Goal: Task Accomplishment & Management: Use online tool/utility

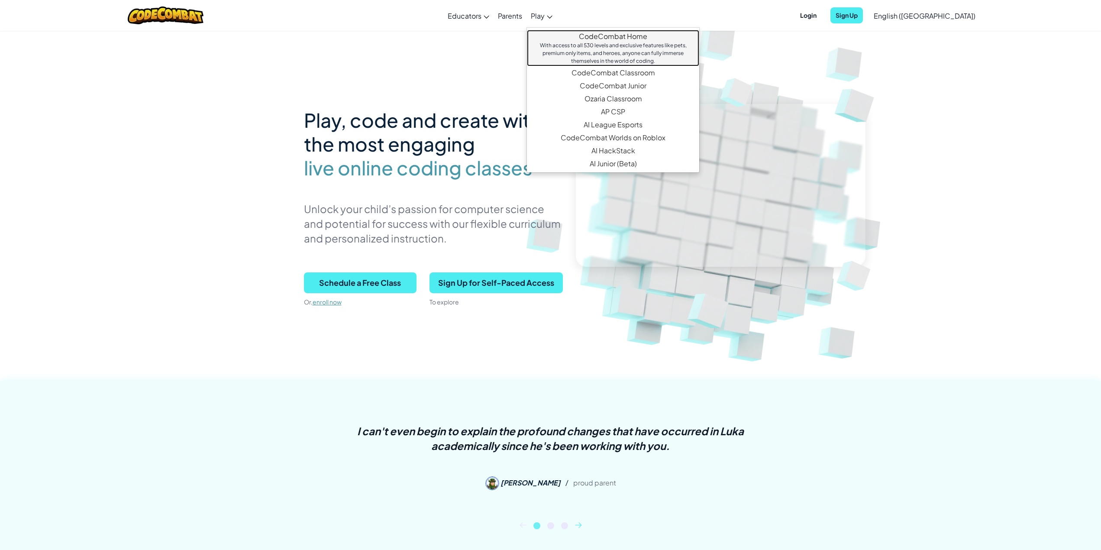
click at [651, 36] on link "CodeCombat Home With access to all 530 levels and exclusive features like pets,…" at bounding box center [613, 48] width 172 height 36
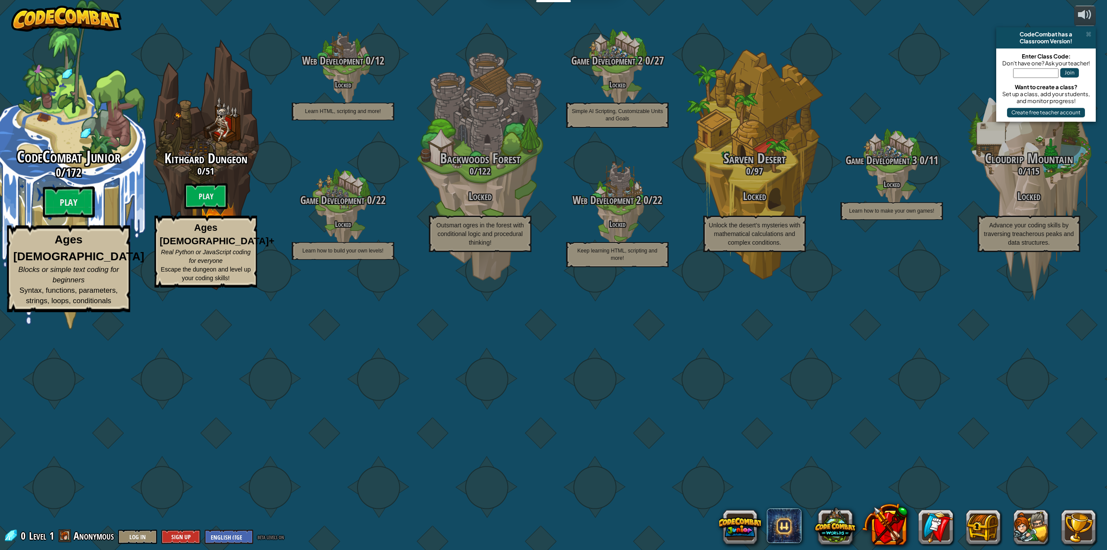
click at [85, 179] on h3 "0 / 172" at bounding box center [68, 172] width 164 height 13
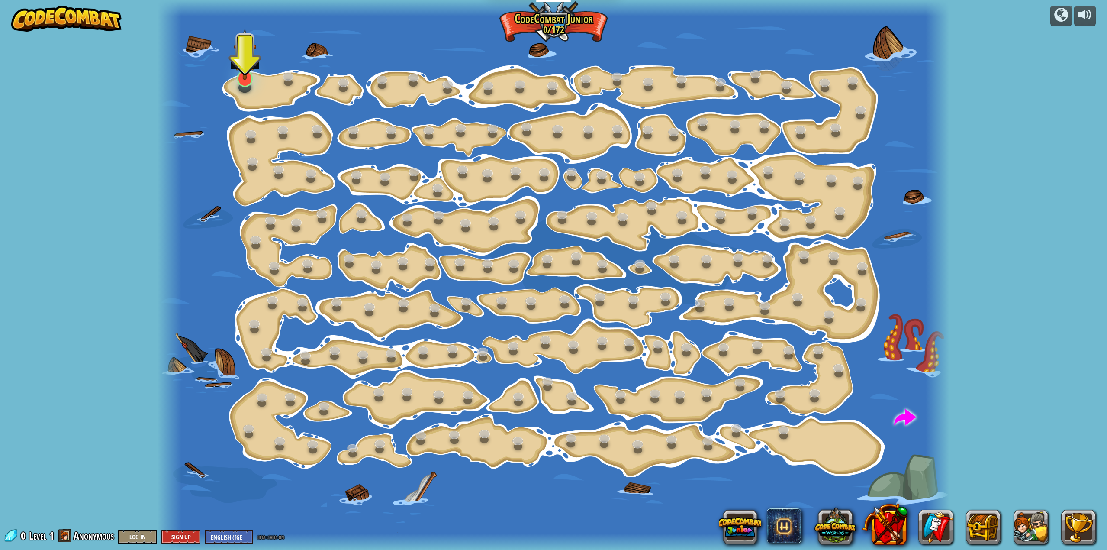
click at [241, 78] on img at bounding box center [245, 55] width 23 height 52
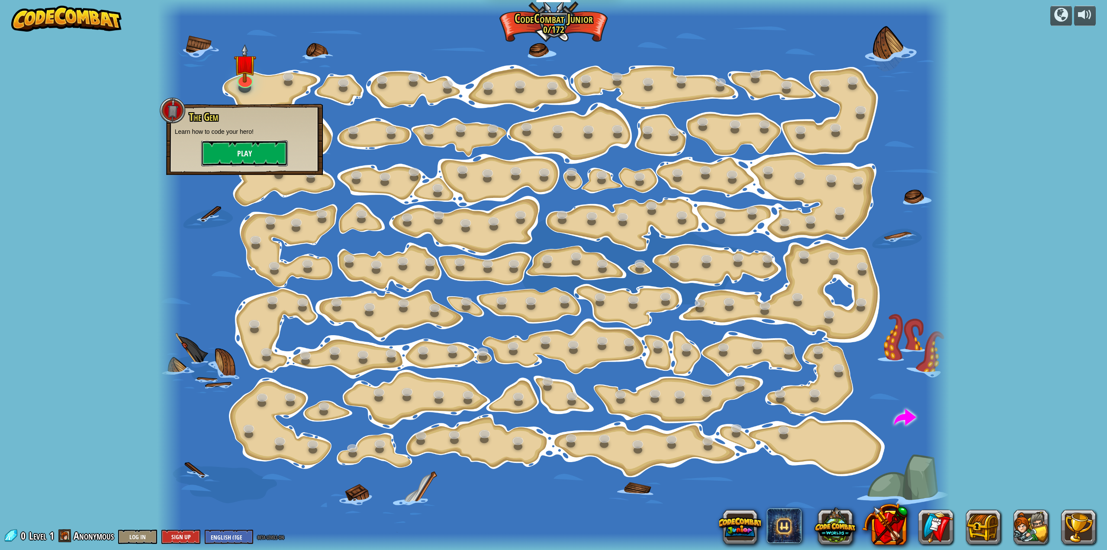
click at [245, 154] on button "Play" at bounding box center [244, 153] width 87 height 26
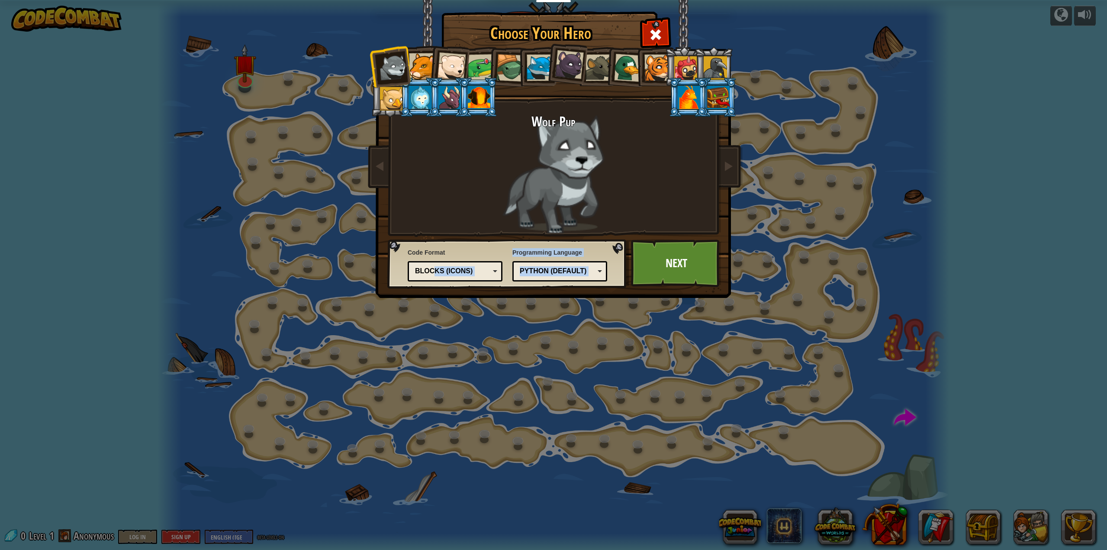
drag, startPoint x: 653, startPoint y: 267, endPoint x: 431, endPoint y: 268, distance: 221.6
click at [432, 13] on div "Code Format Text code Blocks and code Blocks Blocks (Icons) Blocks (Icons) Bloc…" at bounding box center [554, 13] width 354 height 0
click at [431, 268] on div "Blocks (Icons)" at bounding box center [452, 271] width 75 height 10
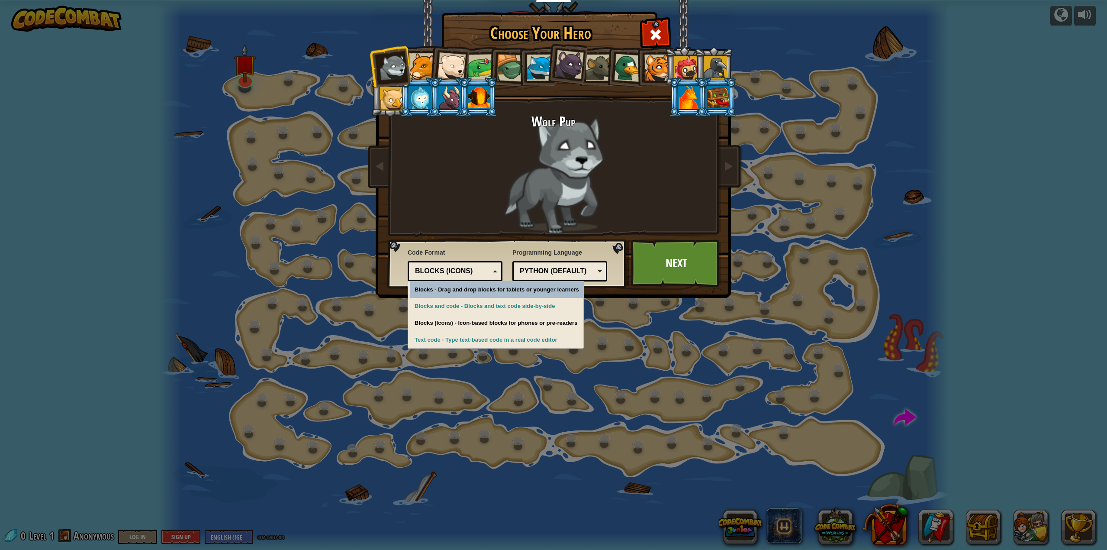
click at [463, 231] on div "Wolf Pup" at bounding box center [553, 173] width 325 height 119
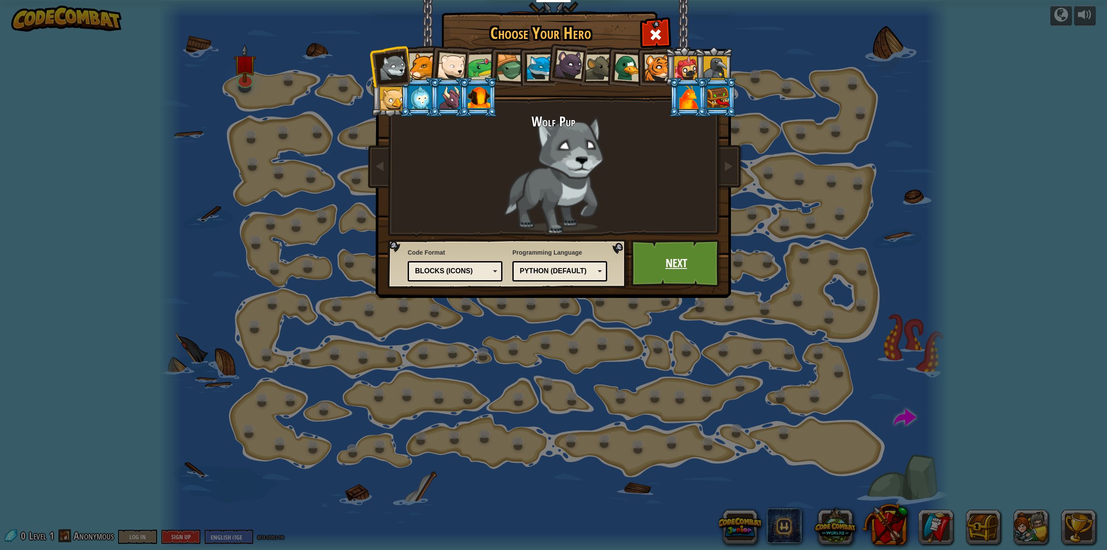
click at [678, 261] on link "Next" at bounding box center [676, 263] width 90 height 48
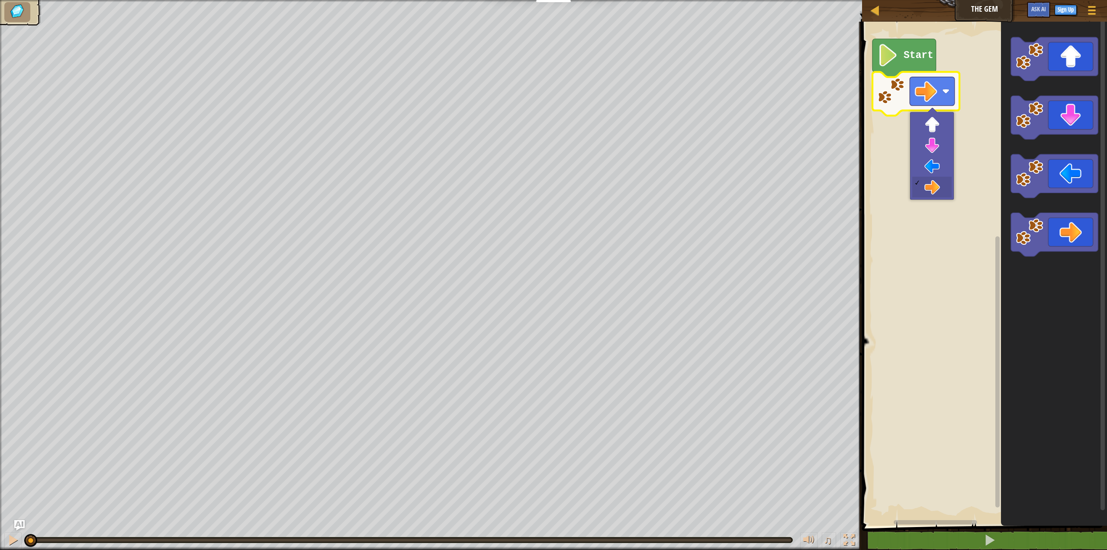
click at [980, 88] on rect "Blockly Workspace" at bounding box center [984, 271] width 248 height 508
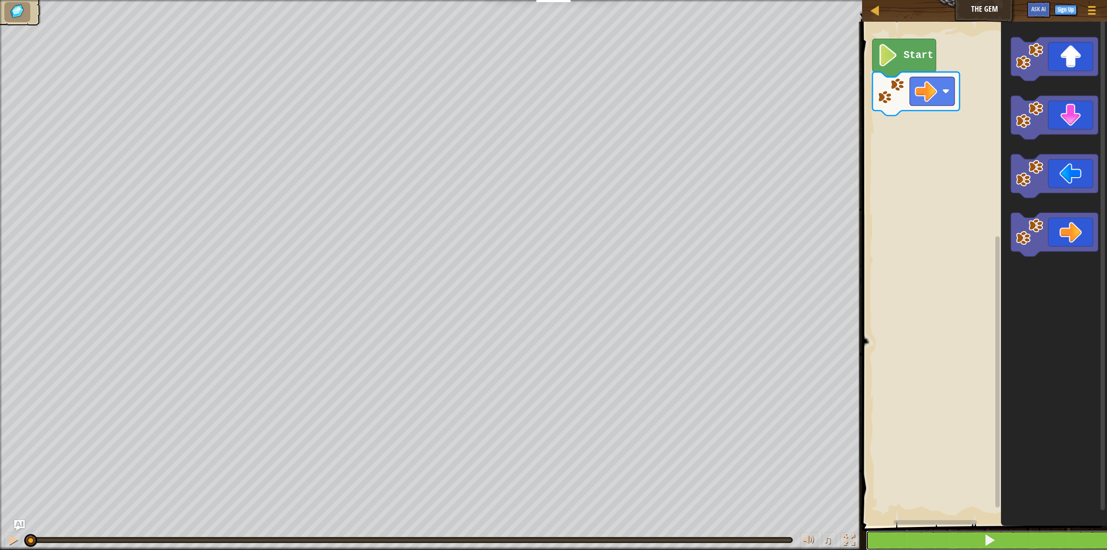
click at [955, 539] on button at bounding box center [990, 540] width 248 height 20
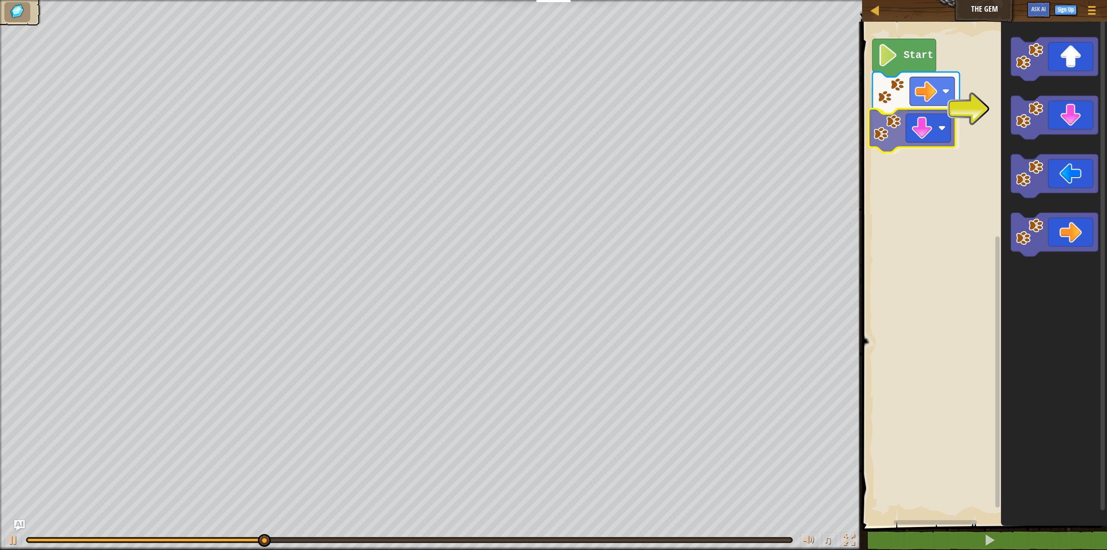
click at [885, 126] on div "Start" at bounding box center [984, 271] width 248 height 508
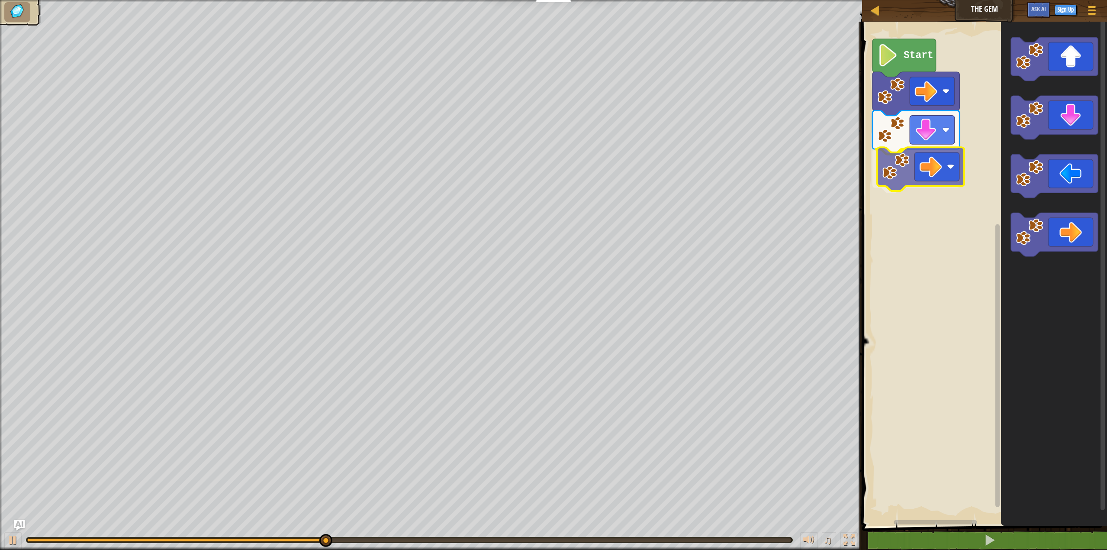
click at [917, 171] on div "Start" at bounding box center [984, 271] width 248 height 508
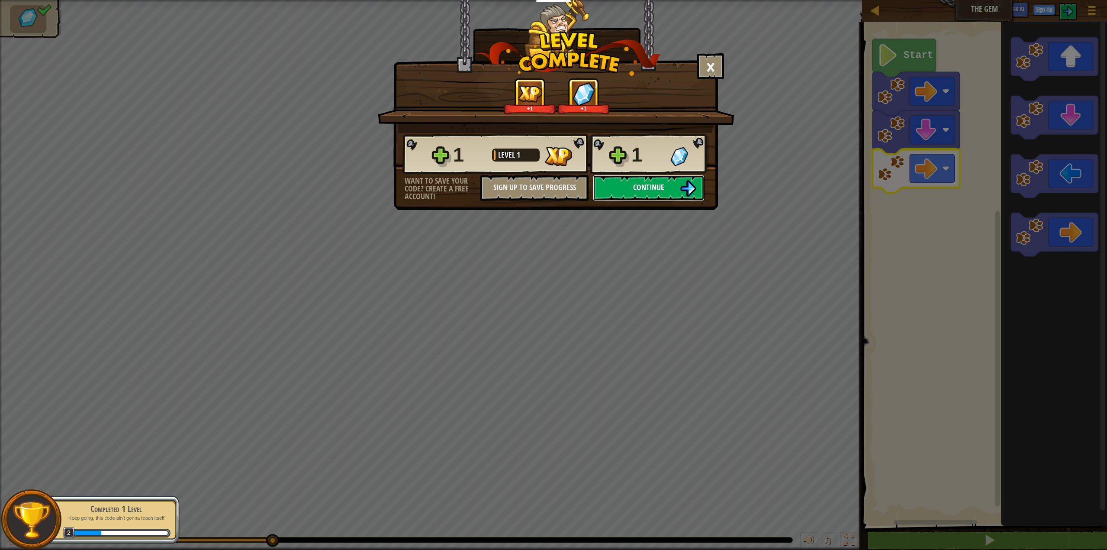
click at [644, 187] on span "Continue" at bounding box center [648, 187] width 31 height 11
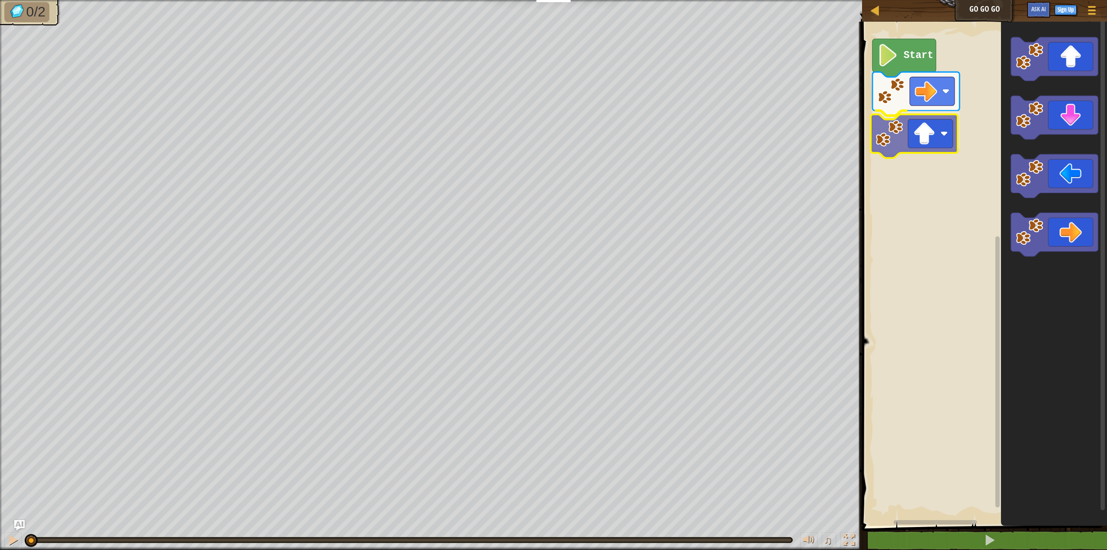
click at [888, 134] on div "Start" at bounding box center [984, 271] width 248 height 508
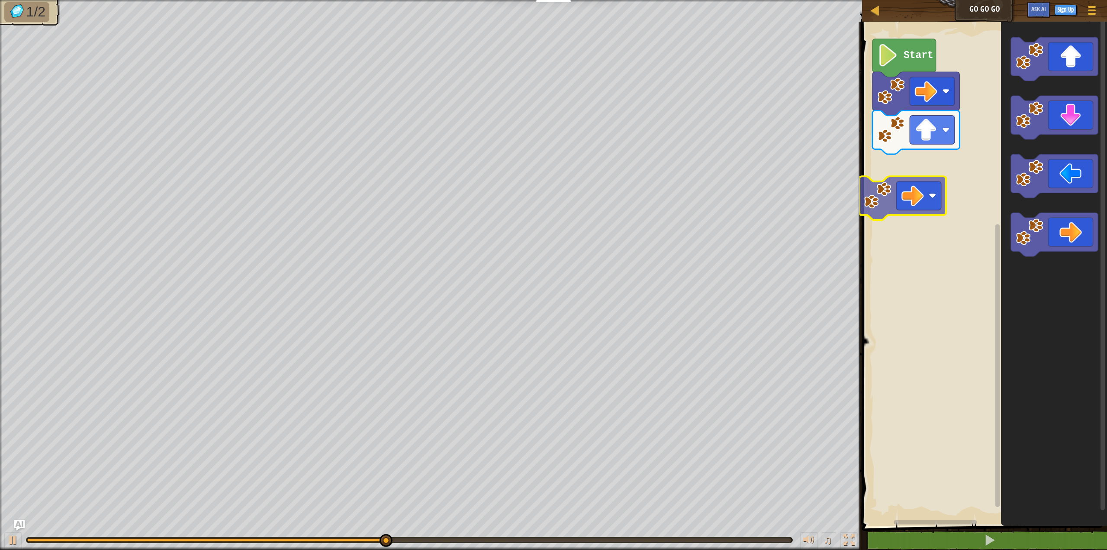
click at [892, 184] on div "Start" at bounding box center [984, 271] width 248 height 508
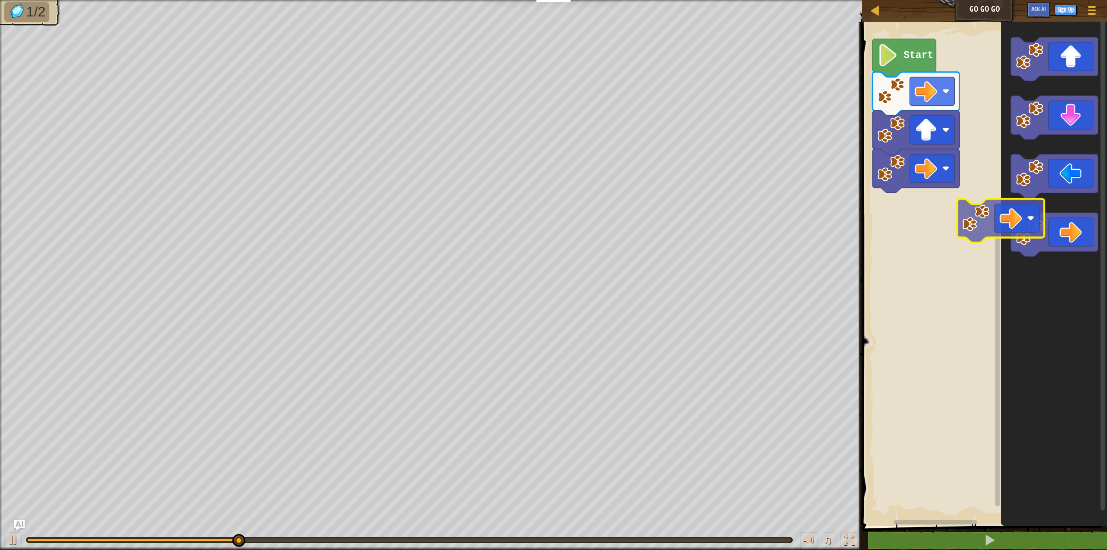
click at [900, 218] on div "Start" at bounding box center [984, 271] width 248 height 508
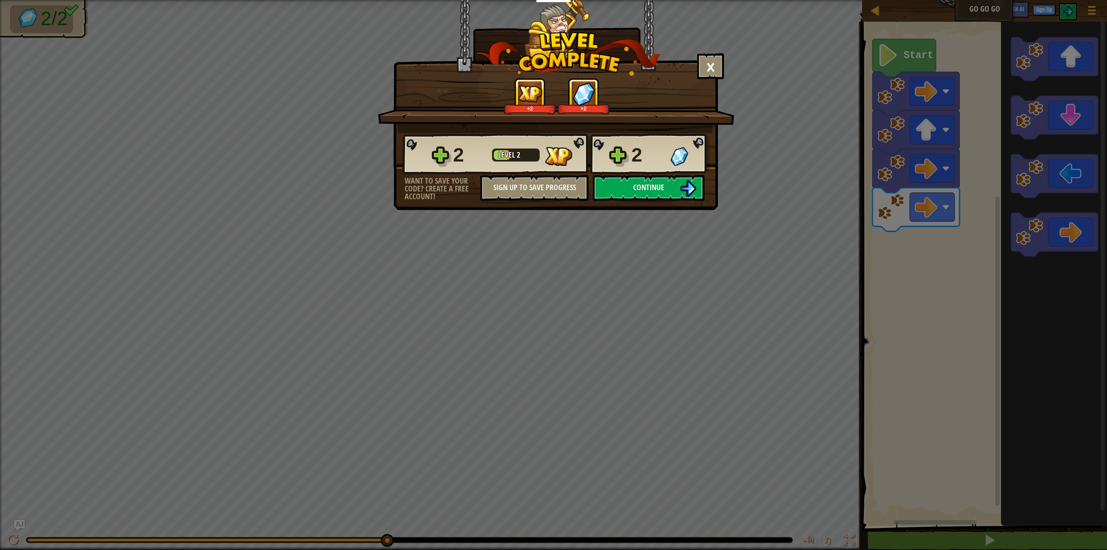
click at [651, 126] on div "+2 +2" at bounding box center [556, 105] width 357 height 55
click at [658, 192] on span "Continue" at bounding box center [648, 187] width 31 height 11
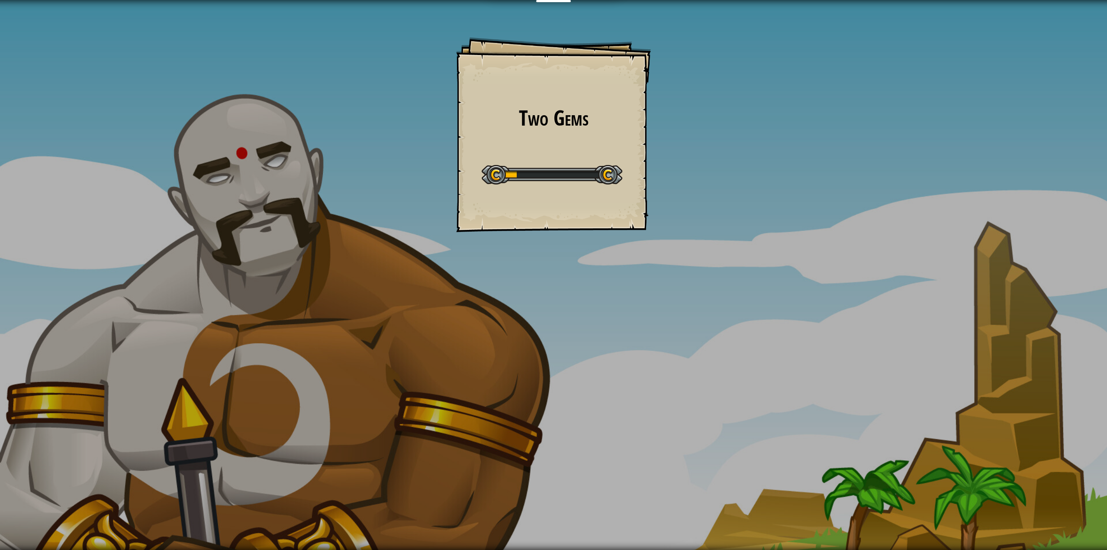
click at [706, 80] on div "Educators Create Free Account School & District Solutions Teacher Toolkit Previ…" at bounding box center [553, 275] width 1107 height 550
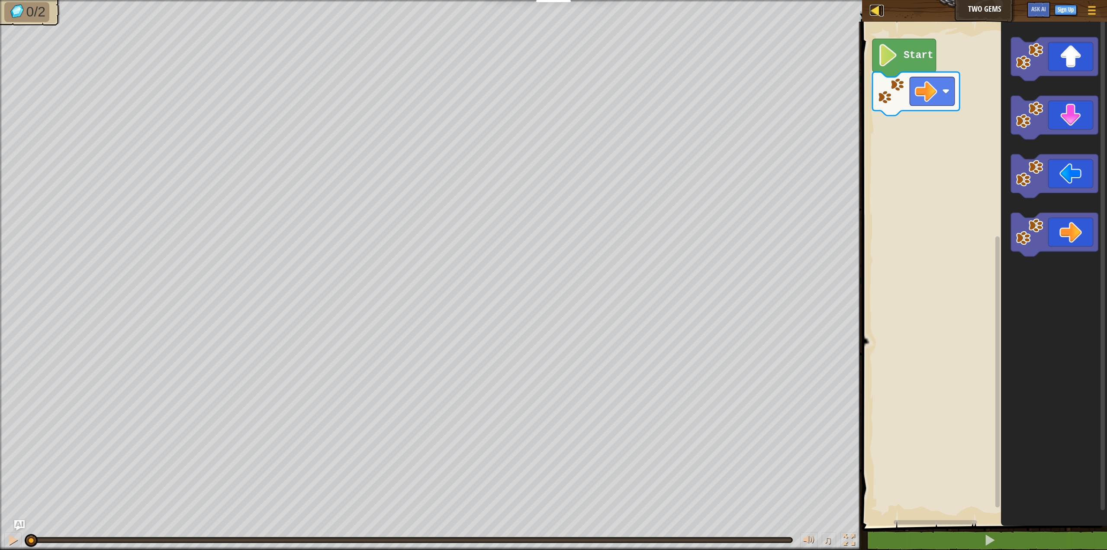
click at [873, 16] on div at bounding box center [875, 10] width 11 height 11
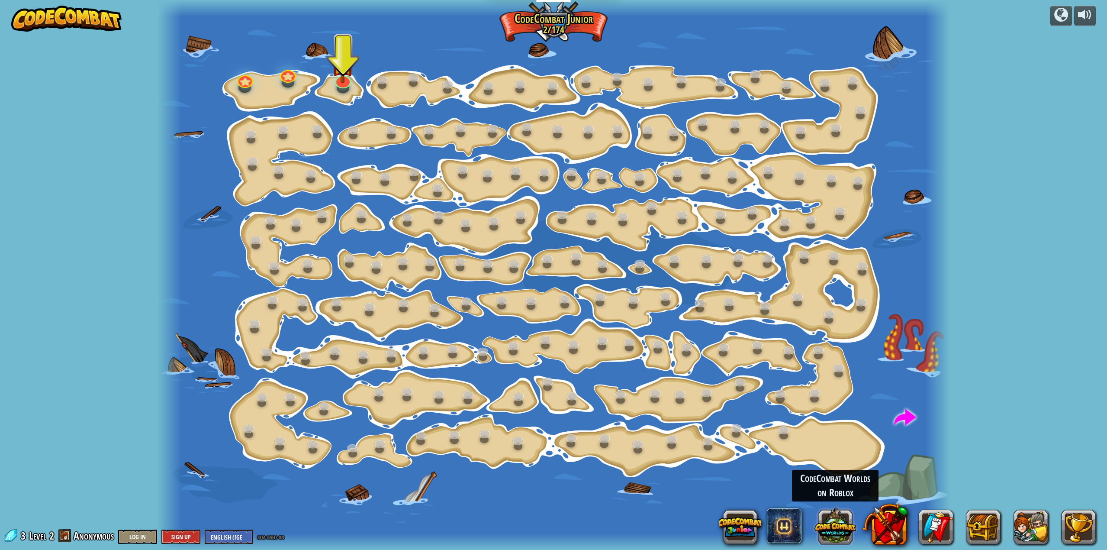
click at [839, 541] on button at bounding box center [836, 526] width 42 height 42
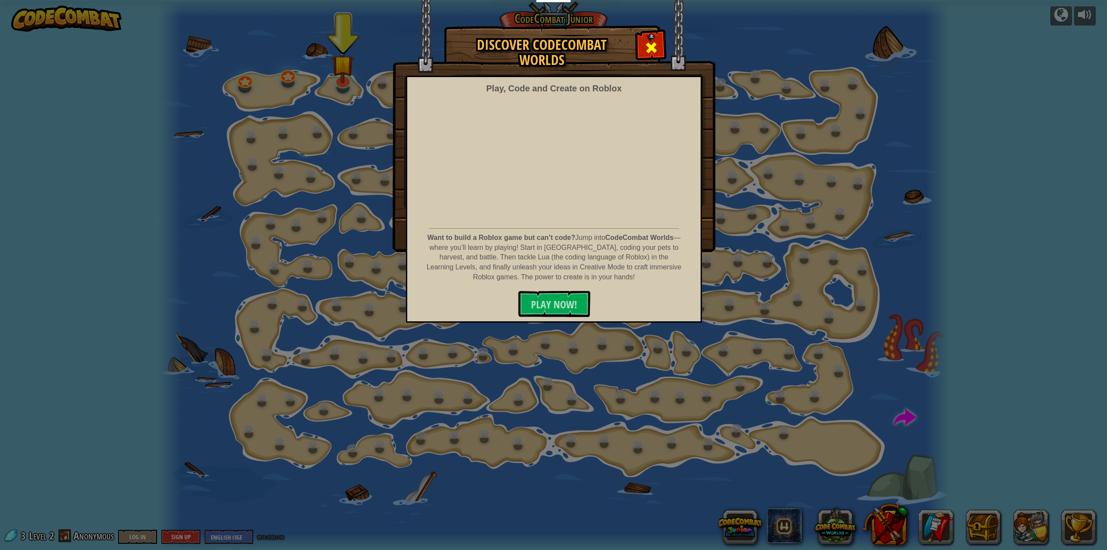
click at [655, 51] on span at bounding box center [652, 48] width 14 height 14
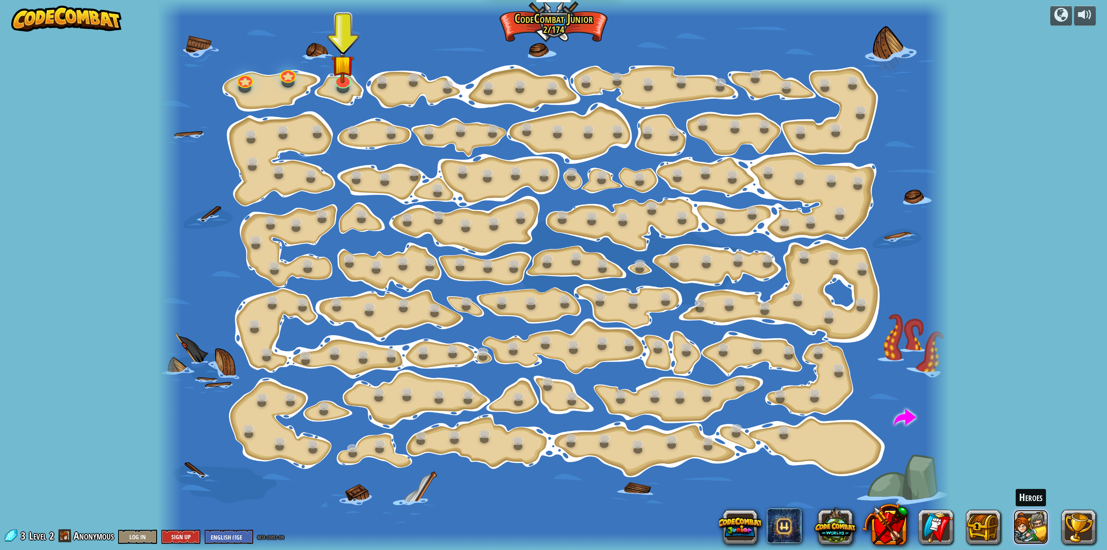
click at [1046, 531] on button at bounding box center [1031, 527] width 35 height 35
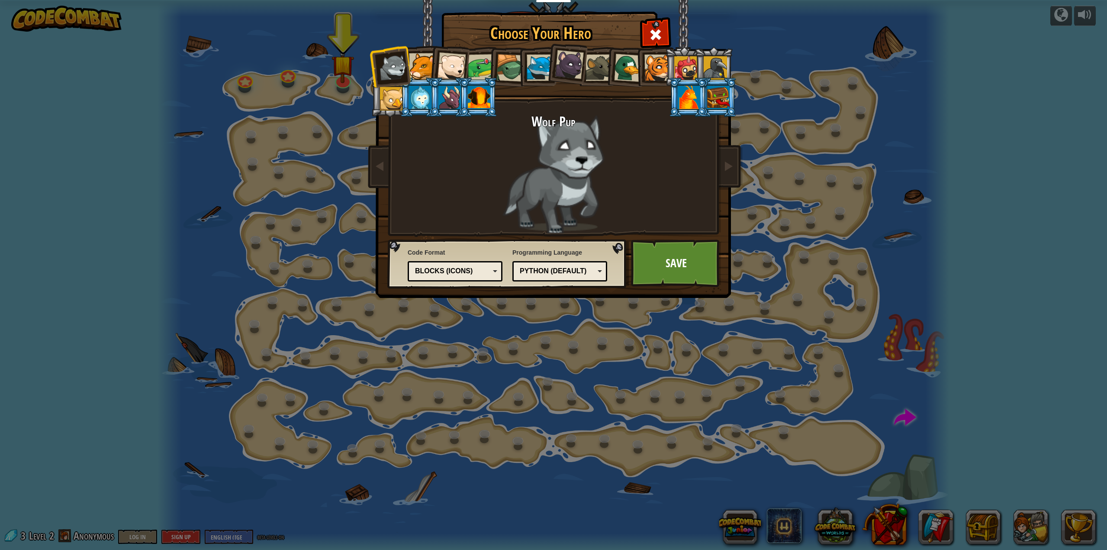
click at [455, 268] on div "Blocks (Icons)" at bounding box center [452, 271] width 75 height 10
click at [684, 264] on link "Save" at bounding box center [676, 263] width 90 height 48
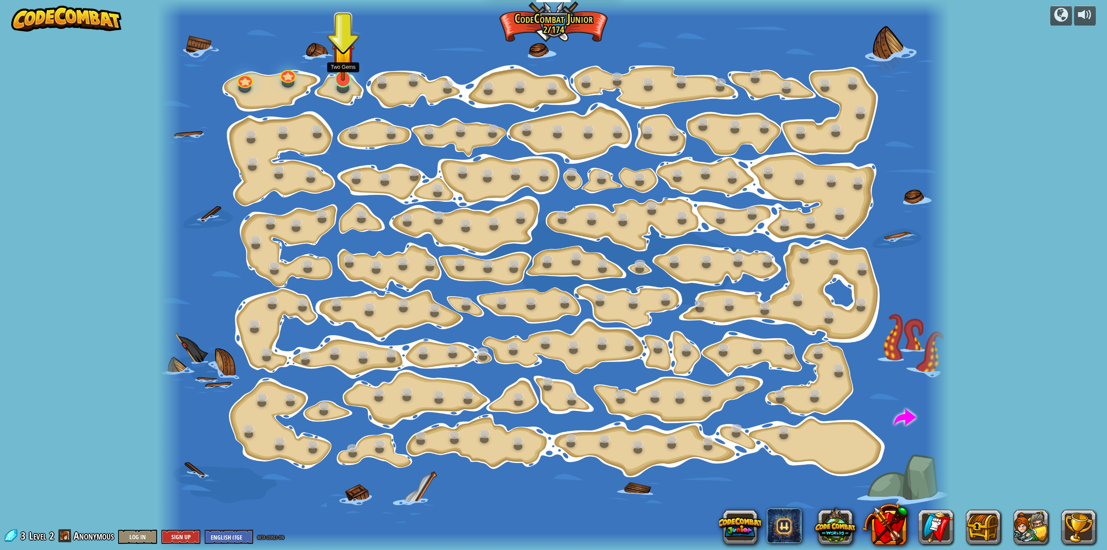
click at [342, 67] on img at bounding box center [343, 55] width 23 height 52
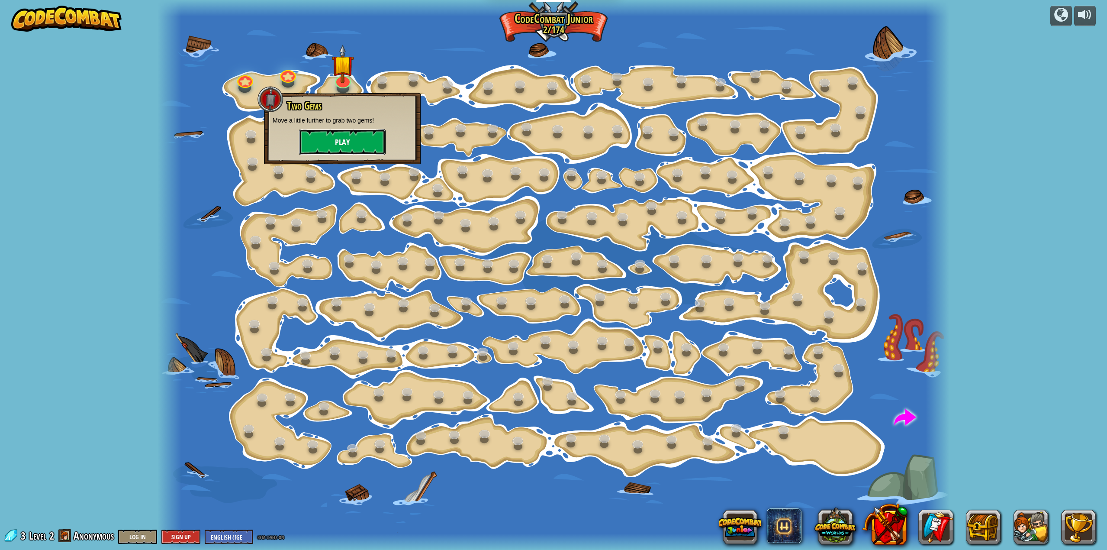
click at [350, 143] on button "Play" at bounding box center [342, 142] width 87 height 26
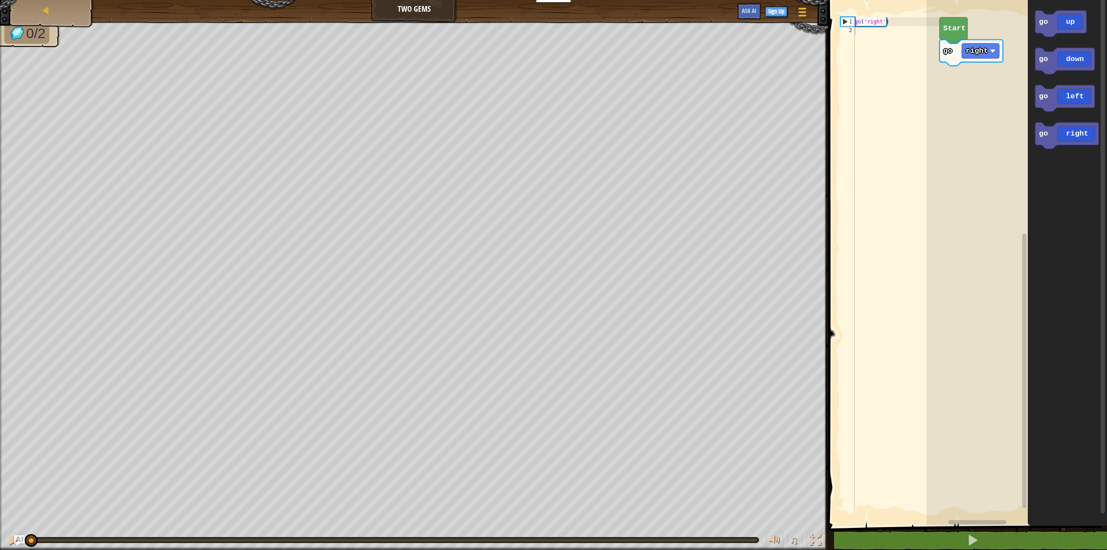
click at [885, 42] on div "go ( 'right' )" at bounding box center [896, 272] width 87 height 511
click at [903, 38] on div "go ( 'right' )" at bounding box center [896, 272] width 87 height 511
drag, startPoint x: 908, startPoint y: 56, endPoint x: 755, endPoint y: 12, distance: 159.2
click at [742, 5] on div "Map Two Gems Game Menu Sign Up Ask AI 1 ההההההההההההההההההההההההההההההההההההההה…" at bounding box center [553, 275] width 1107 height 550
type textarea "go('right')"
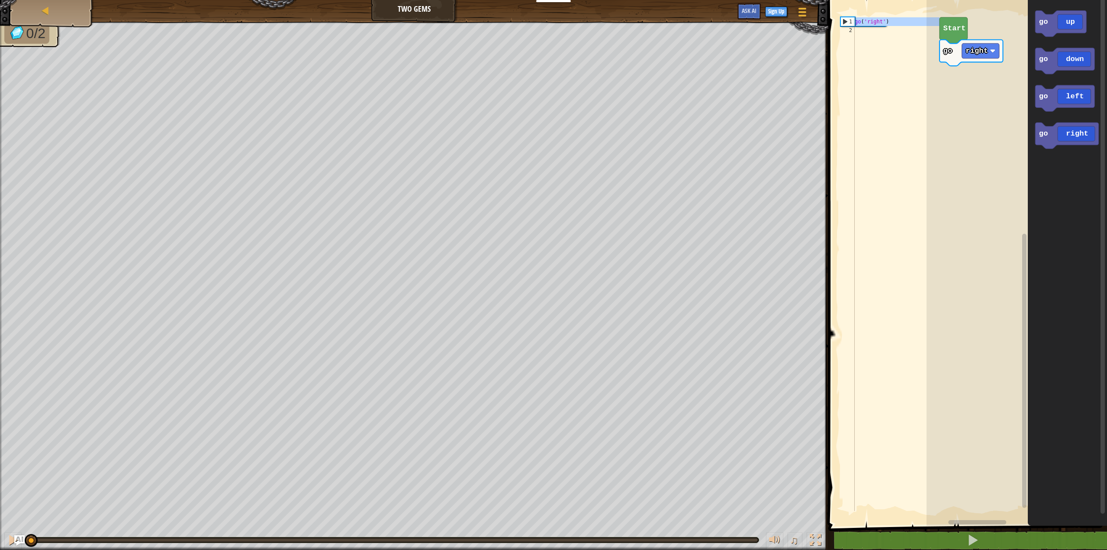
click at [867, 63] on div "go ( 'right' )" at bounding box center [896, 263] width 87 height 493
click at [895, 66] on div "go ( 'right' )" at bounding box center [896, 272] width 87 height 511
type textarea "g"
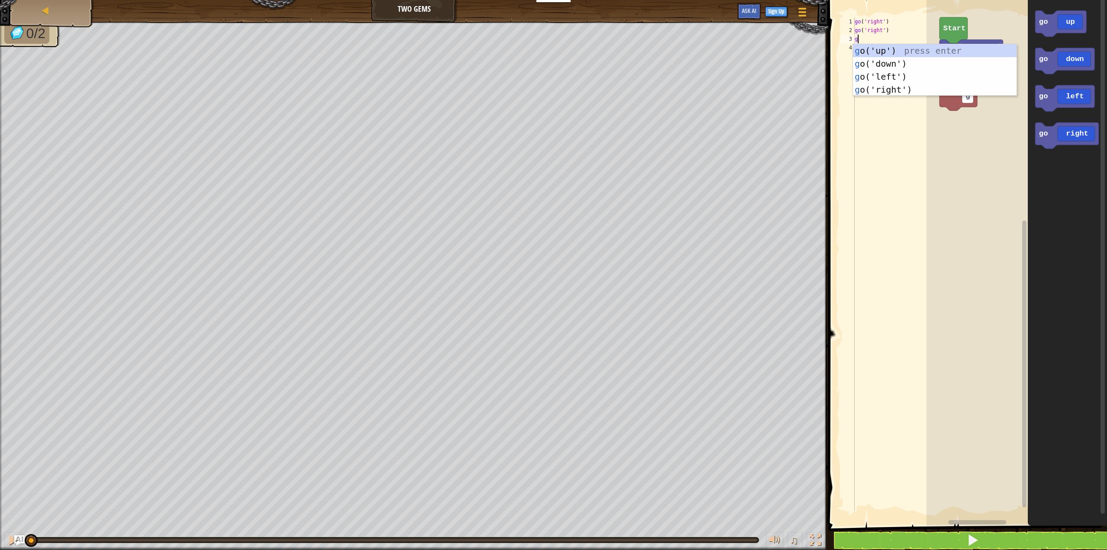
type textarea "go"
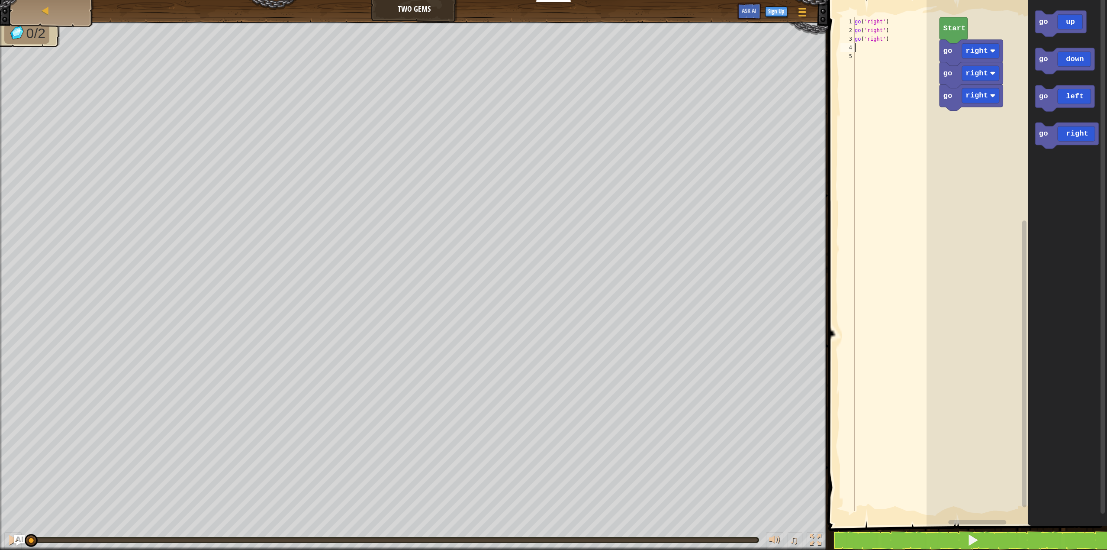
type textarea "go"
click at [961, 543] on button at bounding box center [972, 540] width 281 height 20
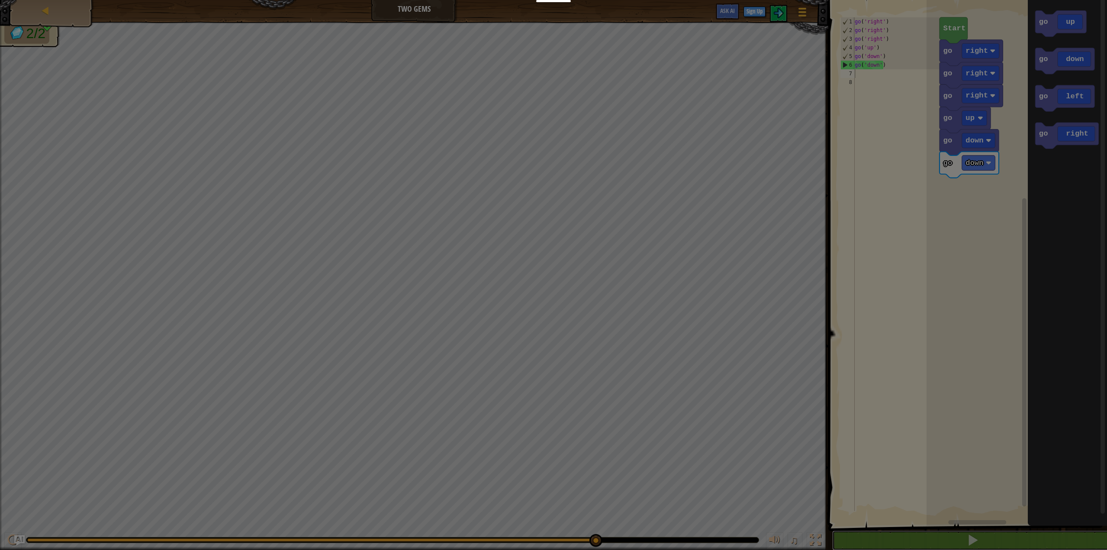
scroll to position [0, 0]
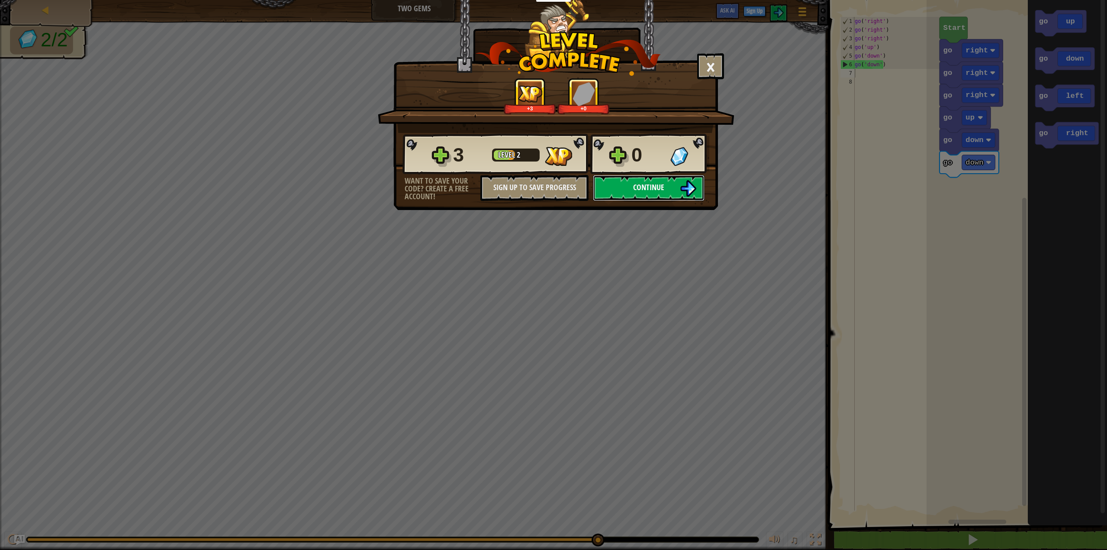
click at [657, 189] on span "Continue" at bounding box center [648, 187] width 31 height 11
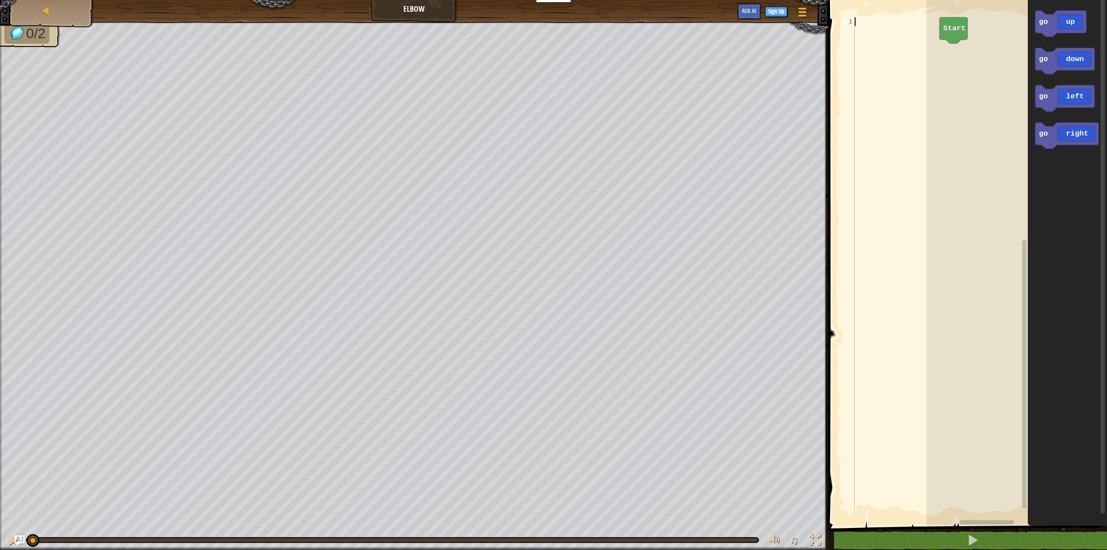
click at [903, 51] on div at bounding box center [896, 272] width 87 height 511
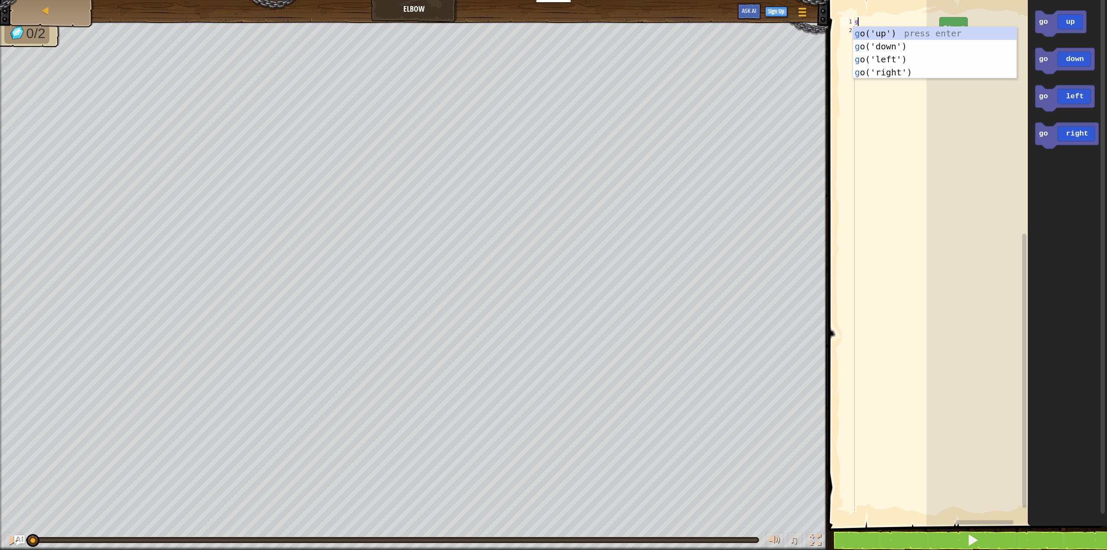
scroll to position [4, 0]
type textarea "[DEMOGRAPHIC_DATA]"
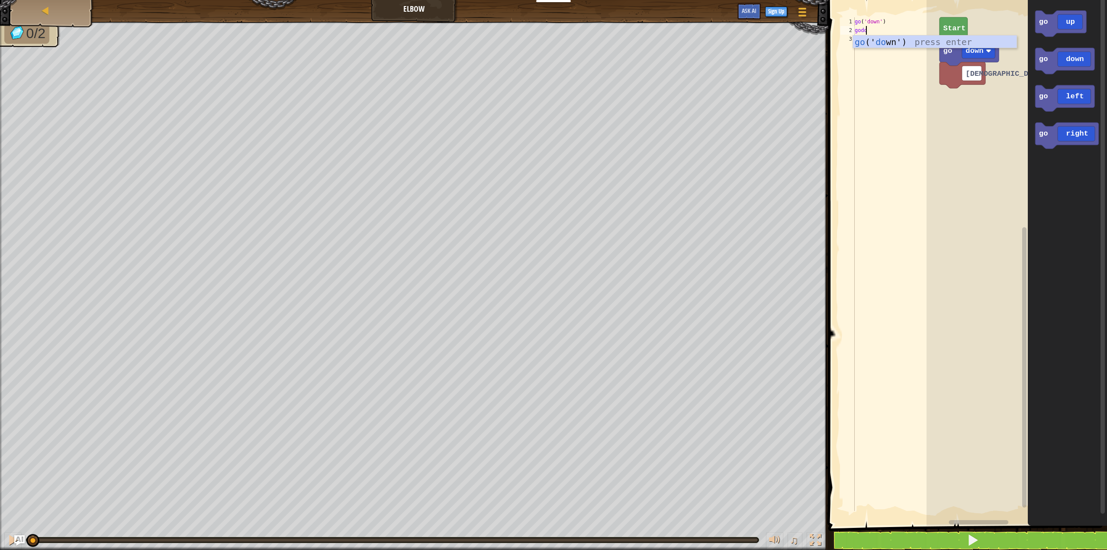
type textarea "godown"
type textarea "goleft"
click at [964, 538] on button at bounding box center [972, 540] width 281 height 20
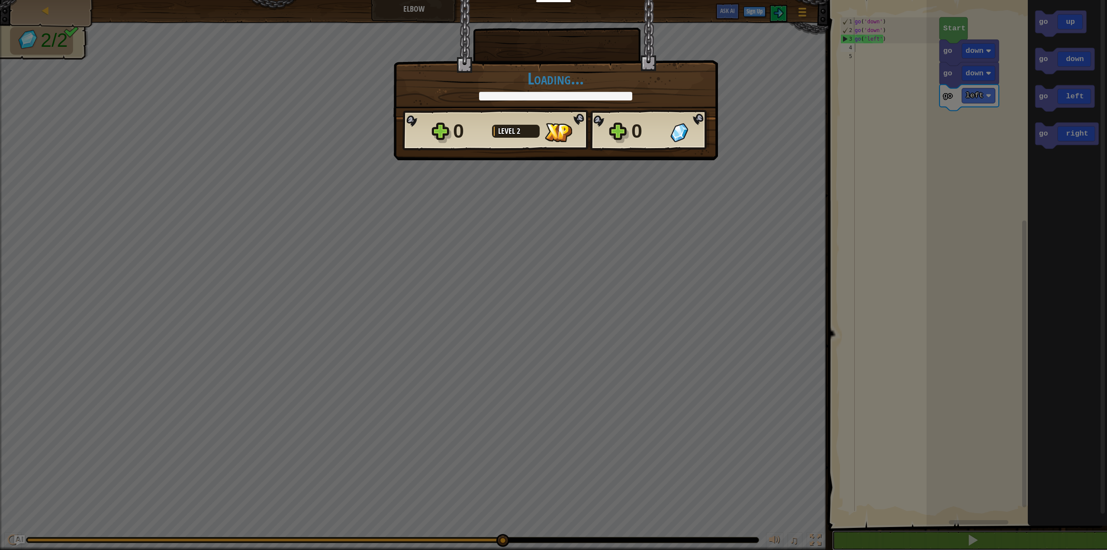
scroll to position [0, 0]
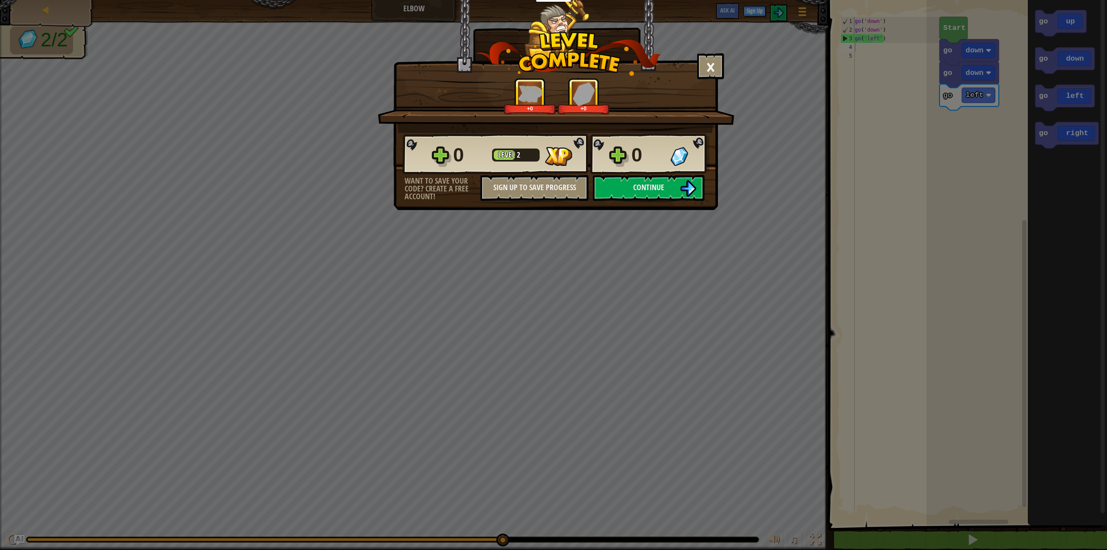
click at [13, 542] on div "× How fun was this level? +0 +0 Reticulating Splines... 0 Level 2 0 Want to sav…" at bounding box center [553, 275] width 1107 height 550
click at [632, 158] on div "4" at bounding box center [649, 155] width 34 height 28
click at [488, 146] on div "4 Level 2" at bounding box center [518, 155] width 130 height 28
click at [650, 192] on span "Continue" at bounding box center [648, 187] width 31 height 11
